Goal: Transaction & Acquisition: Book appointment/travel/reservation

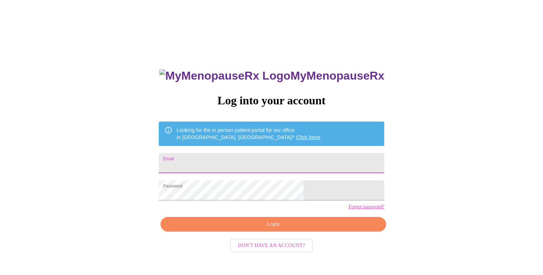
click at [257, 164] on input "Email" at bounding box center [271, 163] width 225 height 20
type input "karriehiggins@gmail.com"
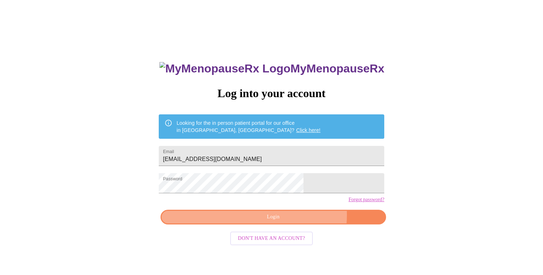
click at [293, 222] on span "Login" at bounding box center [273, 217] width 209 height 9
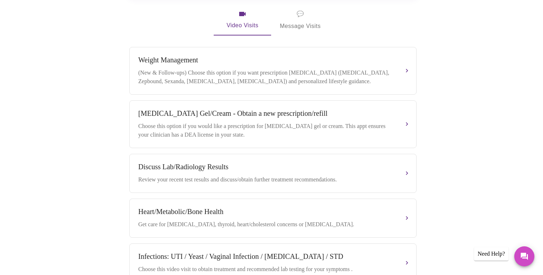
scroll to position [128, 0]
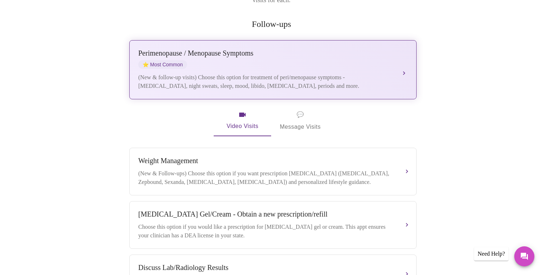
click at [395, 56] on div "[MEDICAL_DATA] / Menopause Symptoms ⭐ Most Common (New & follow-up visits) Choo…" at bounding box center [272, 69] width 269 height 41
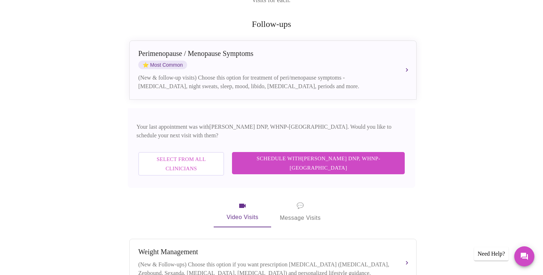
click at [323, 154] on span "Schedule with [PERSON_NAME] DNP, WHNP-BC" at bounding box center [318, 163] width 158 height 19
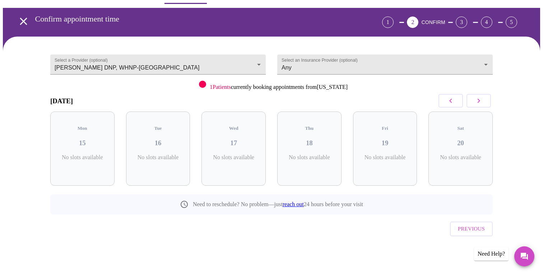
scroll to position [7, 0]
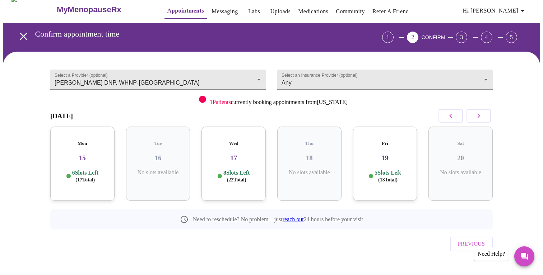
click at [384, 154] on h3 "19" at bounding box center [384, 158] width 53 height 8
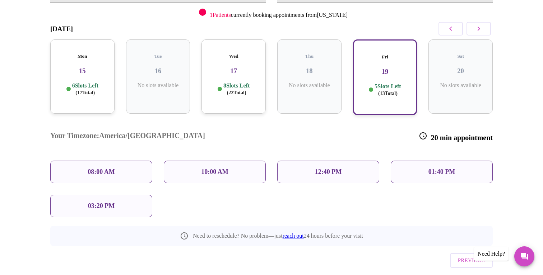
scroll to position [101, 0]
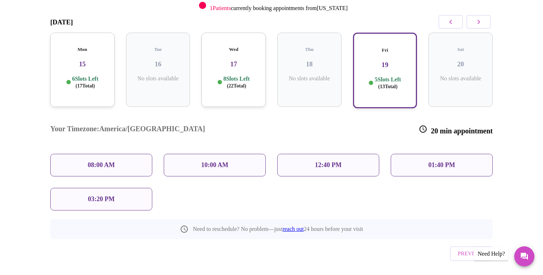
click at [327, 161] on p "12:40 PM" at bounding box center [328, 165] width 27 height 8
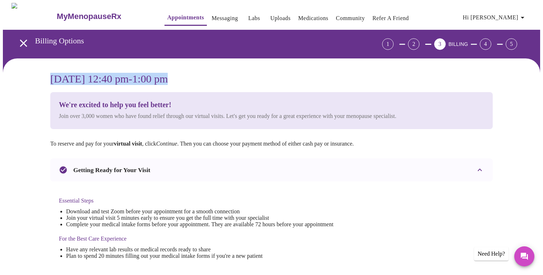
drag, startPoint x: 287, startPoint y: 80, endPoint x: 44, endPoint y: 70, distance: 243.5
copy h3 "Friday, September 19th @ 12:40 pm - 1:00 pm"
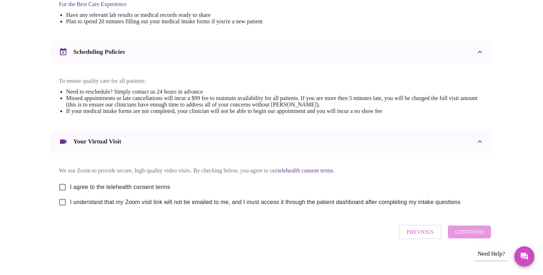
scroll to position [235, 0]
click at [61, 193] on input "I agree to the telehealth consent terms" at bounding box center [62, 186] width 15 height 15
checkbox input "true"
click at [61, 209] on input "I understand that my Zoom visit link will not be emailed to me, and I must acce…" at bounding box center [62, 201] width 15 height 15
checkbox input "true"
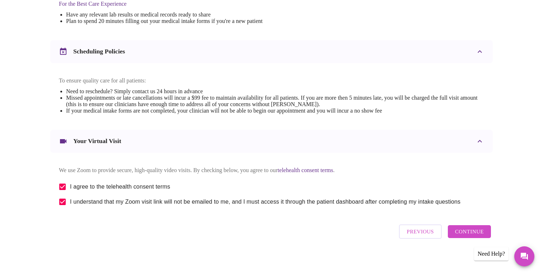
scroll to position [245, 0]
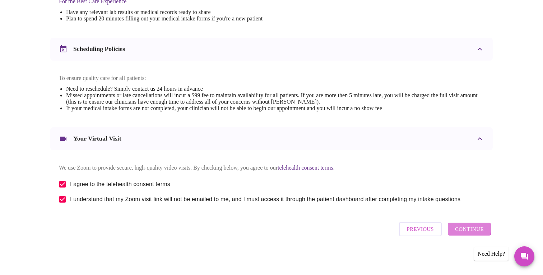
click at [461, 228] on span "Continue" at bounding box center [469, 229] width 29 height 9
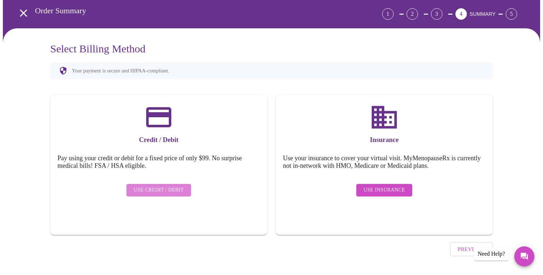
click at [174, 189] on button "Use Credit / Debit" at bounding box center [158, 190] width 65 height 13
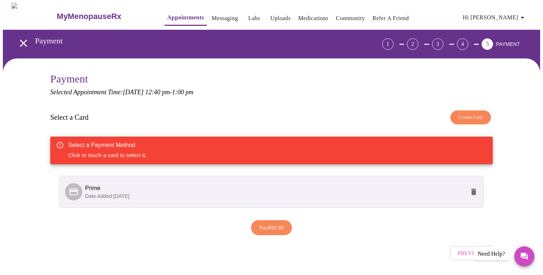
click at [188, 190] on span "Prime" at bounding box center [275, 188] width 380 height 9
click at [94, 193] on span "Date Added: 06-23-2025" at bounding box center [107, 196] width 44 height 6
click at [278, 228] on span "Pay $99.00" at bounding box center [271, 227] width 24 height 9
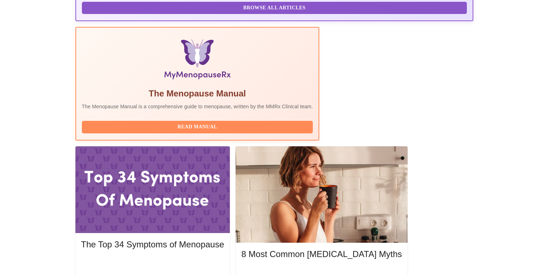
scroll to position [250, 0]
